Goal: Task Accomplishment & Management: Manage account settings

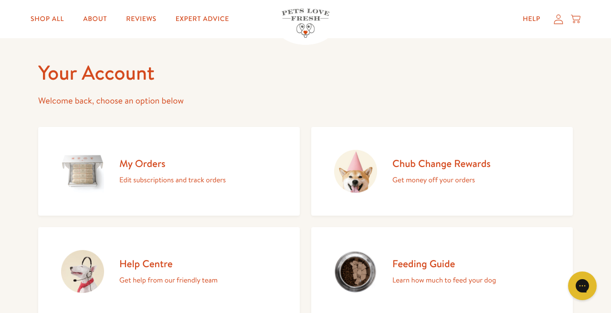
scroll to position [29, 0]
click at [404, 163] on h2 "Chub Change Rewards" at bounding box center [441, 163] width 98 height 13
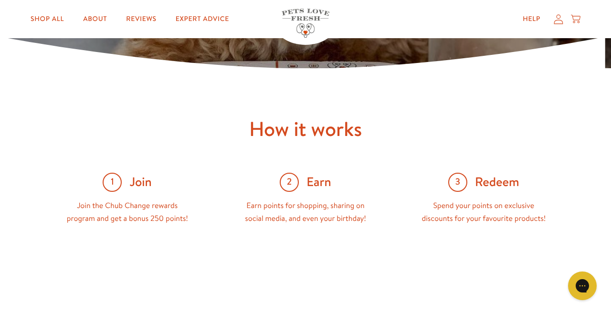
scroll to position [286, 0]
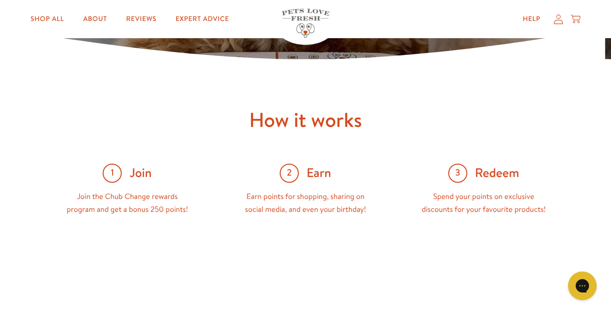
click at [455, 173] on span "3" at bounding box center [457, 173] width 19 height 19
click at [556, 21] on icon at bounding box center [558, 19] width 10 height 10
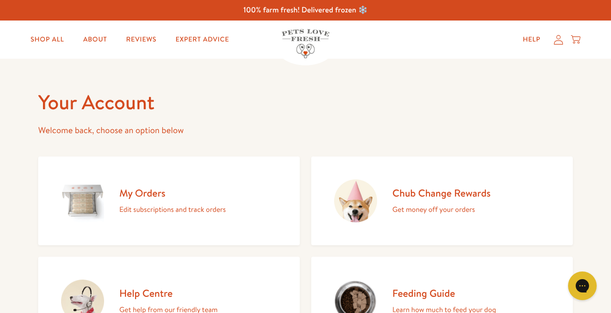
click at [141, 197] on h2 "My Orders" at bounding box center [172, 193] width 106 height 13
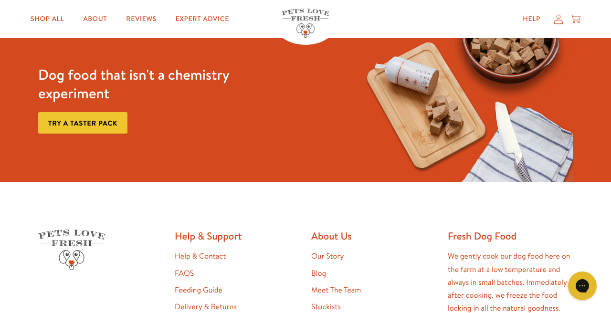
scroll to position [125, 0]
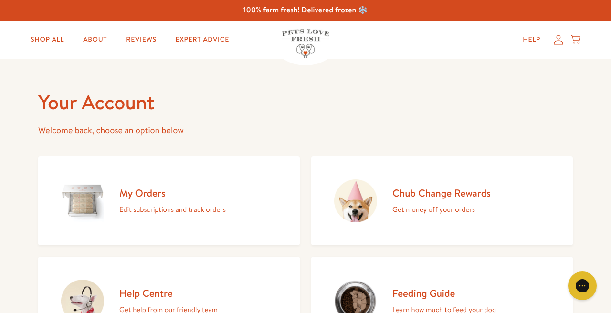
click at [427, 191] on h2 "Chub Change Rewards" at bounding box center [441, 193] width 98 height 13
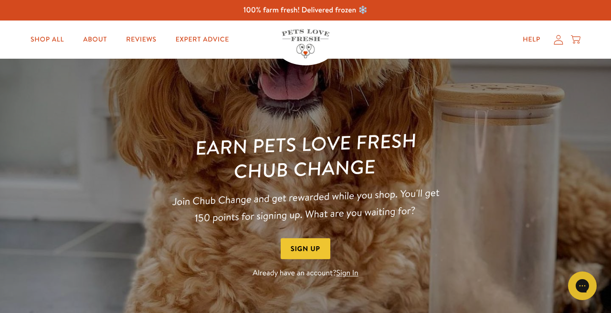
click at [348, 274] on link "Sign In" at bounding box center [347, 273] width 22 height 10
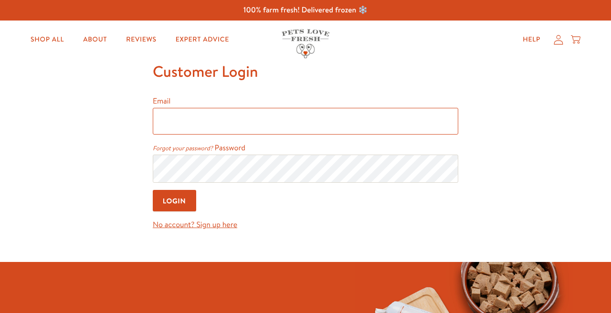
click at [193, 127] on input "Email" at bounding box center [305, 121] width 305 height 27
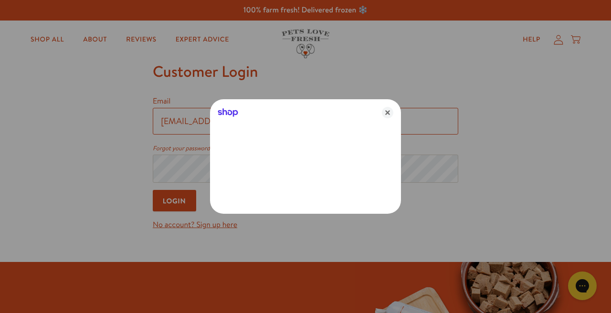
type input "homecareblackpool@gmail.com"
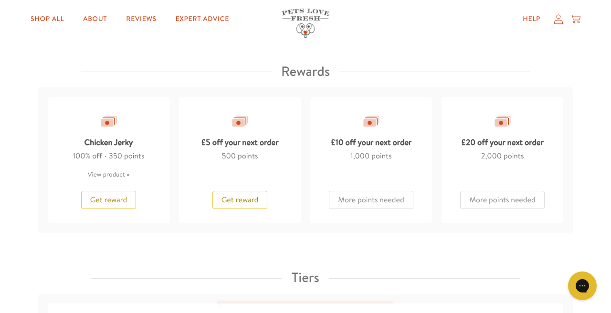
scroll to position [841, 0]
click at [235, 195] on span "Get reward" at bounding box center [239, 199] width 37 height 10
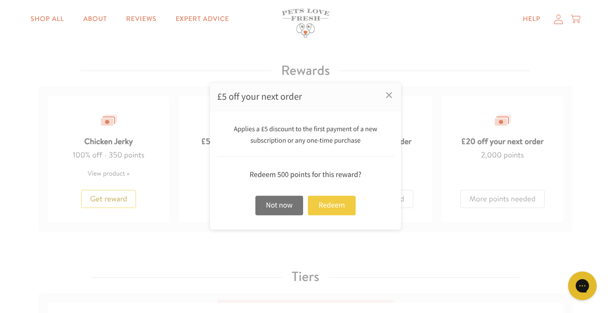
click at [335, 208] on div "Redeem" at bounding box center [332, 206] width 48 height 20
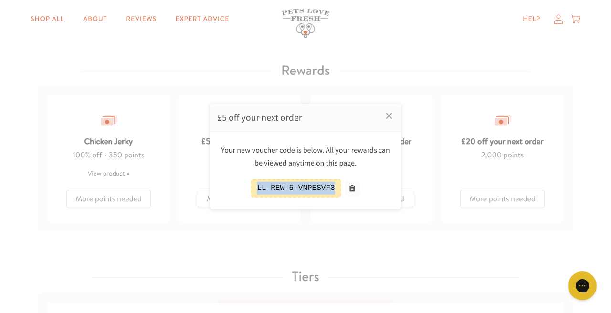
drag, startPoint x: 336, startPoint y: 184, endPoint x: 248, endPoint y: 184, distance: 87.8
click at [248, 184] on div "LL-REW-5-VNPESVF3" at bounding box center [305, 188] width 177 height 18
copy div "LL-REW-5-VNPESVF3"
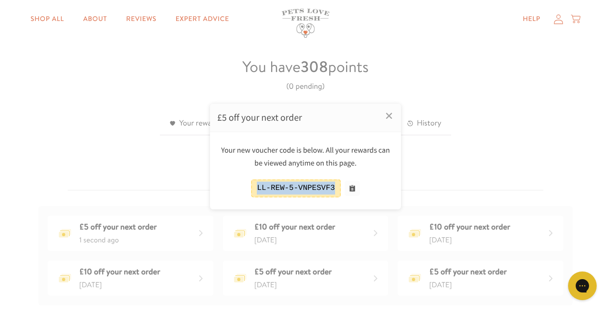
scroll to position [241, 0]
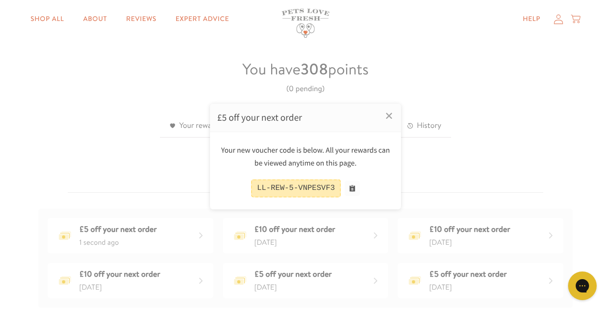
click at [559, 20] on div at bounding box center [305, 156] width 611 height 313
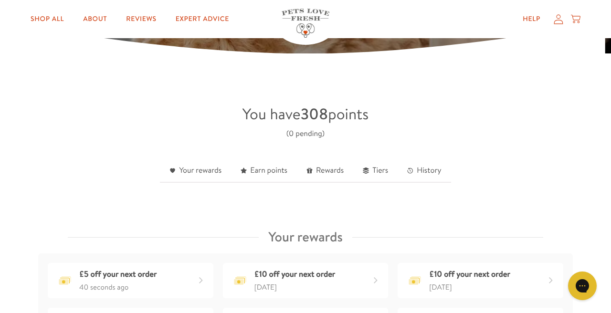
scroll to position [197, 0]
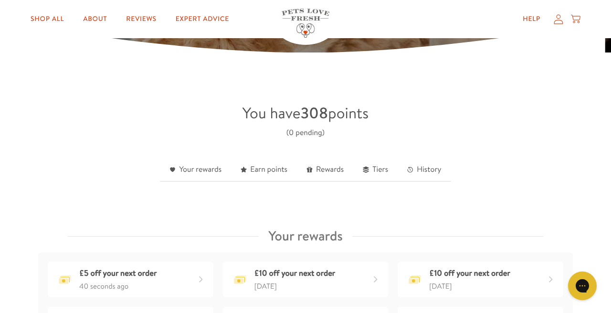
click at [556, 21] on icon at bounding box center [558, 19] width 10 height 10
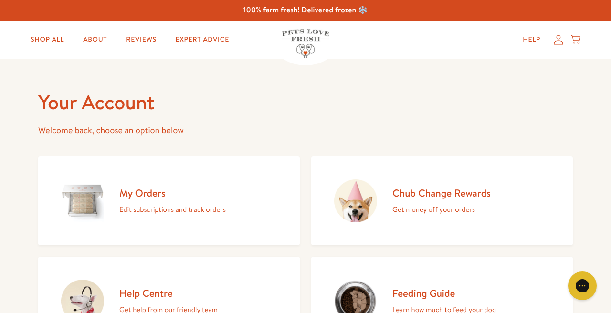
click at [149, 195] on h2 "My Orders" at bounding box center [172, 193] width 106 height 13
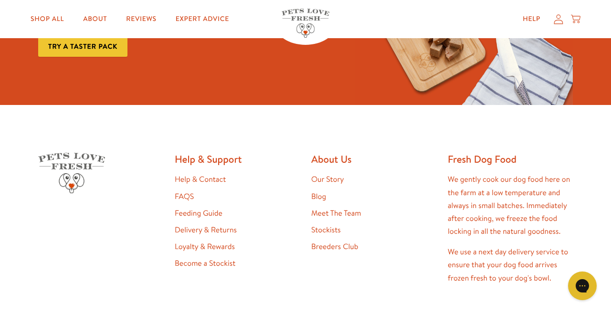
scroll to position [248, 0]
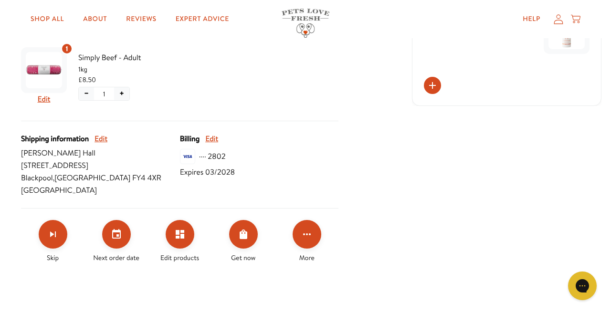
scroll to position [382, 0]
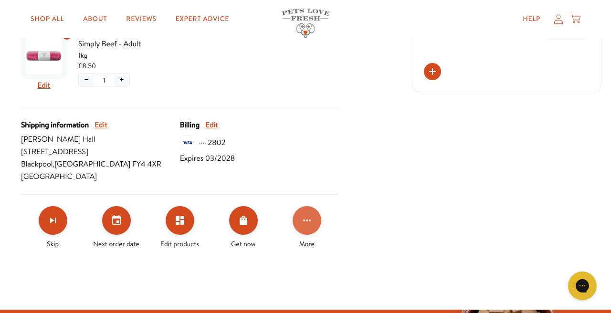
click at [308, 220] on icon "Click for more options" at bounding box center [306, 220] width 11 height 11
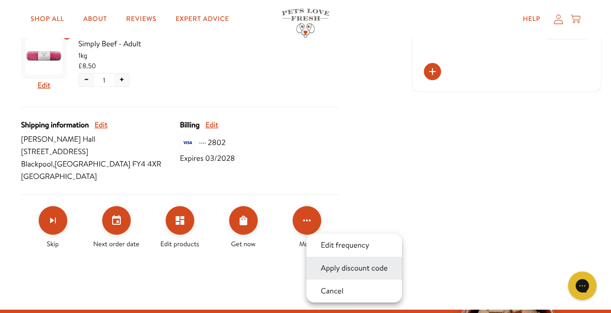
click at [352, 268] on button "Apply discount code" at bounding box center [354, 267] width 73 height 11
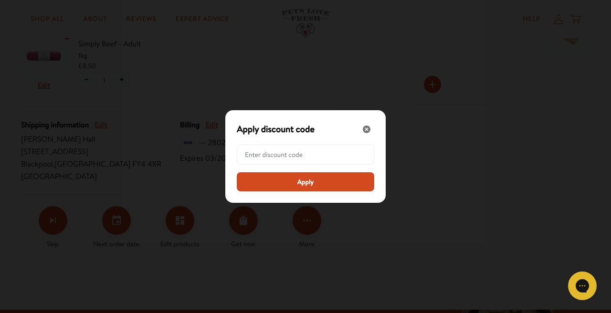
click at [271, 154] on input "Modal" at bounding box center [308, 154] width 127 height 19
paste input "LL-REW-5-VNPESVF3"
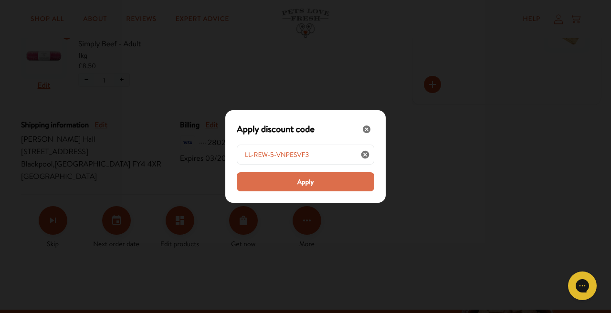
type input "LL-REW-5-VNPESVF3"
click at [300, 184] on span "Apply" at bounding box center [305, 182] width 17 height 10
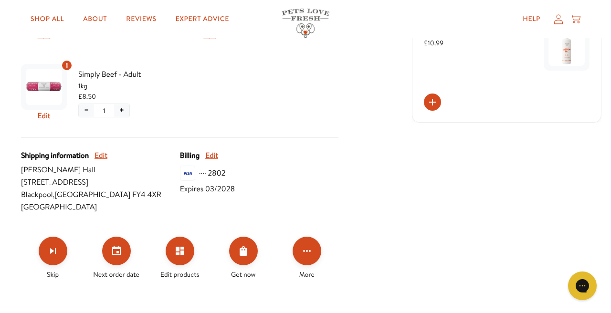
scroll to position [352, 0]
click at [117, 249] on icon "Set your next order date" at bounding box center [116, 250] width 9 height 10
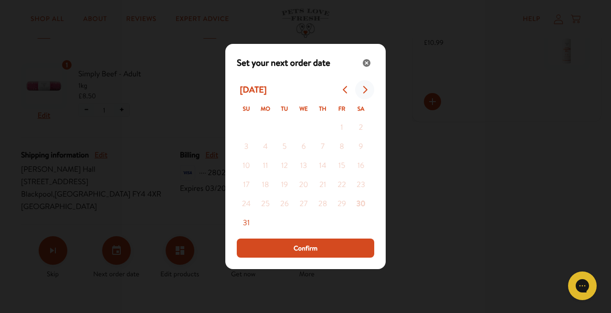
click at [364, 91] on icon "Go to next month" at bounding box center [365, 90] width 8 height 8
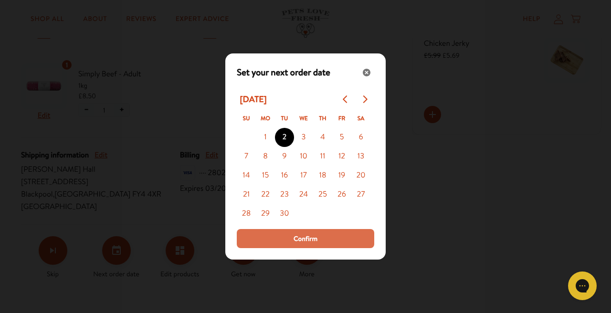
click at [307, 239] on span "Confirm" at bounding box center [305, 238] width 24 height 10
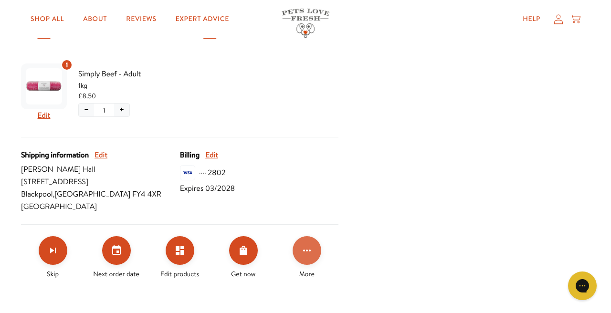
click at [308, 250] on icon "Click for more options" at bounding box center [306, 250] width 11 height 11
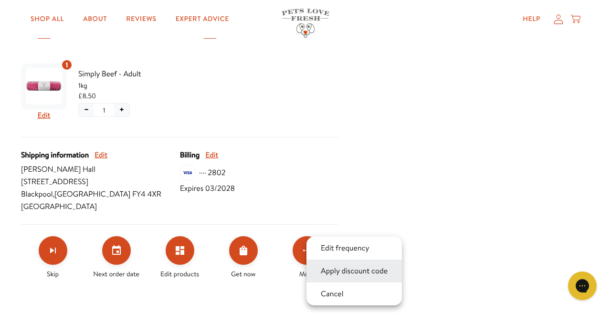
click at [341, 271] on button "Apply discount code" at bounding box center [354, 270] width 73 height 11
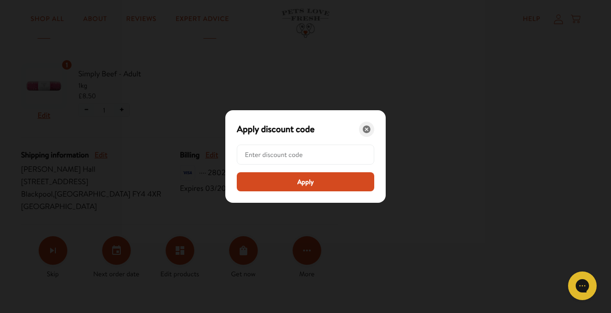
click at [366, 129] on icon "Close" at bounding box center [367, 129] width 8 height 8
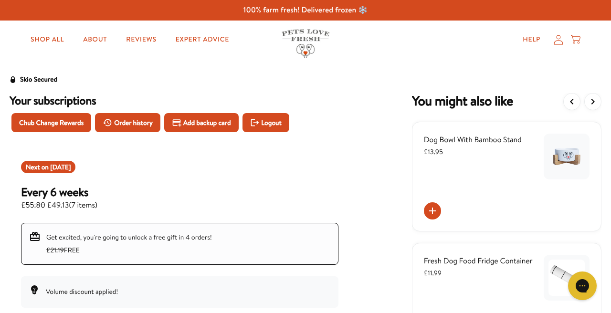
scroll to position [0, 0]
